Goal: Information Seeking & Learning: Learn about a topic

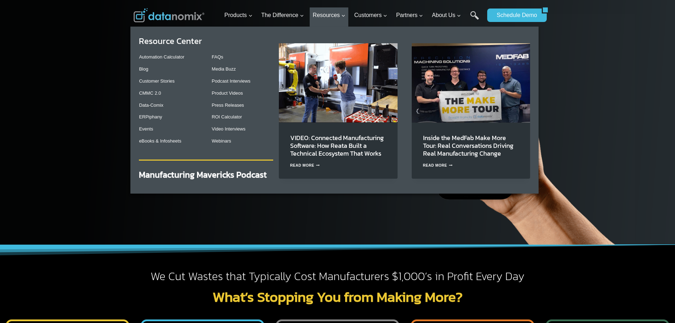
click at [331, 88] on img "Primary Navigation" at bounding box center [338, 82] width 119 height 79
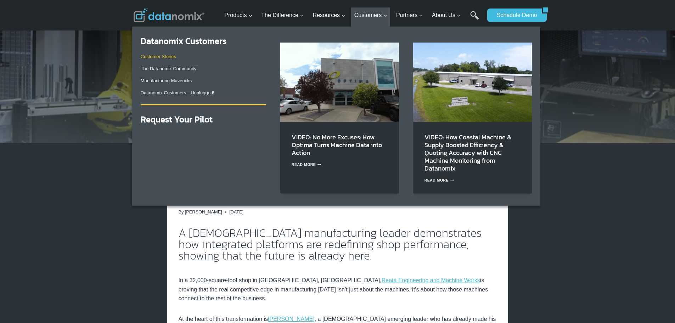
click at [170, 56] on link "Customer Stories" at bounding box center [158, 56] width 35 height 5
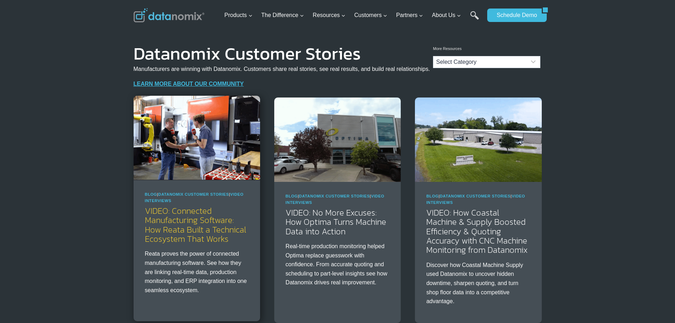
click at [199, 227] on link "VIDEO: Connected Manufacturing Software: How Reata Built a Technical Ecosystem …" at bounding box center [195, 224] width 101 height 40
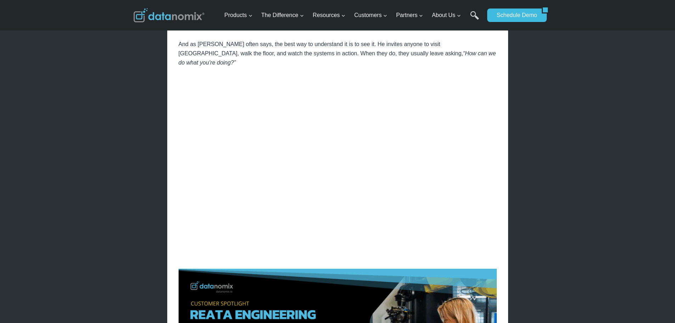
scroll to position [886, 0]
